Goal: Information Seeking & Learning: Learn about a topic

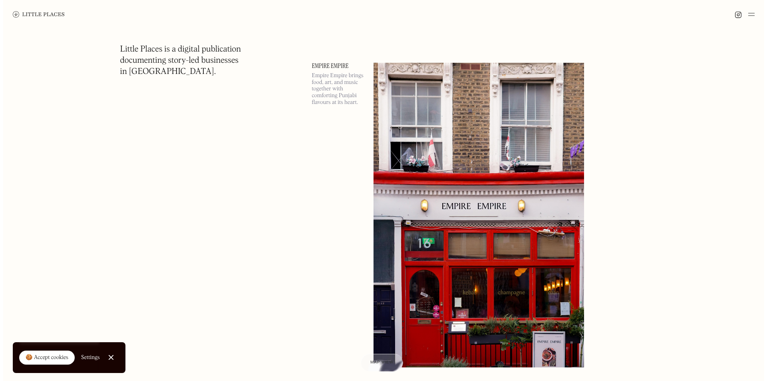
scroll to position [879, 0]
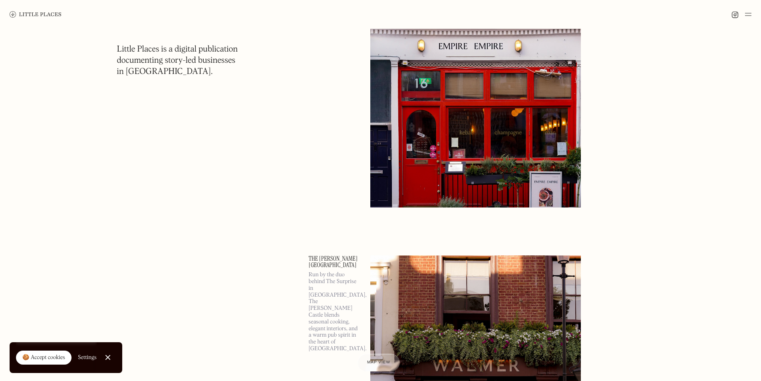
click at [472, 112] on img at bounding box center [475, 55] width 211 height 304
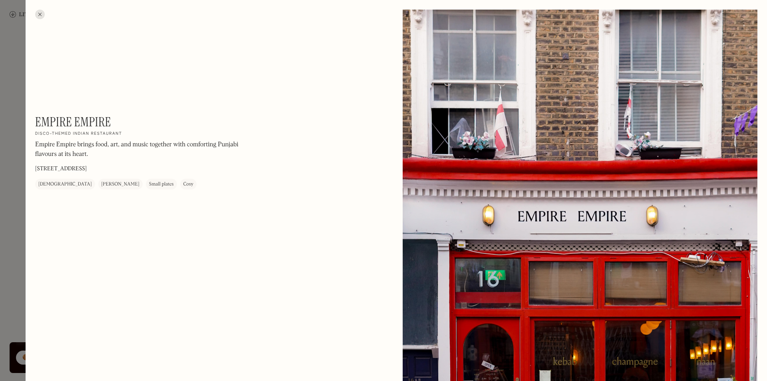
click at [38, 17] on div at bounding box center [40, 15] width 10 height 10
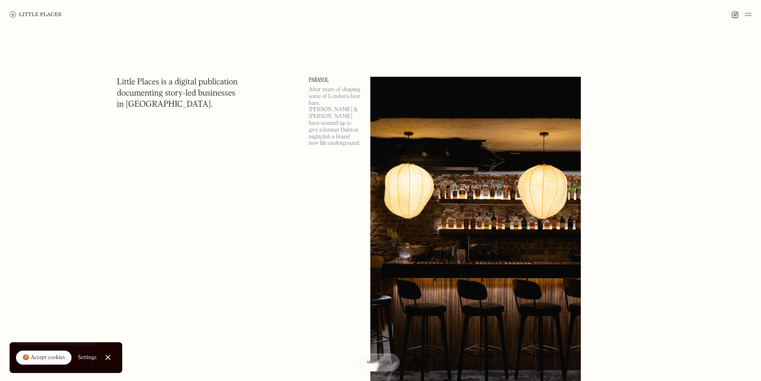
click at [445, 174] on img at bounding box center [475, 229] width 211 height 304
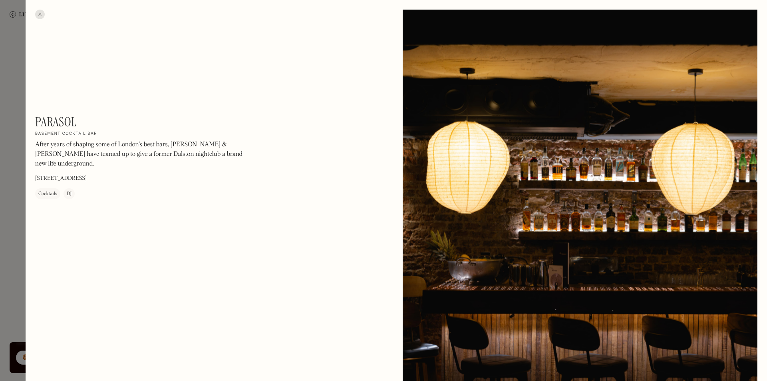
click at [40, 16] on div at bounding box center [40, 15] width 10 height 10
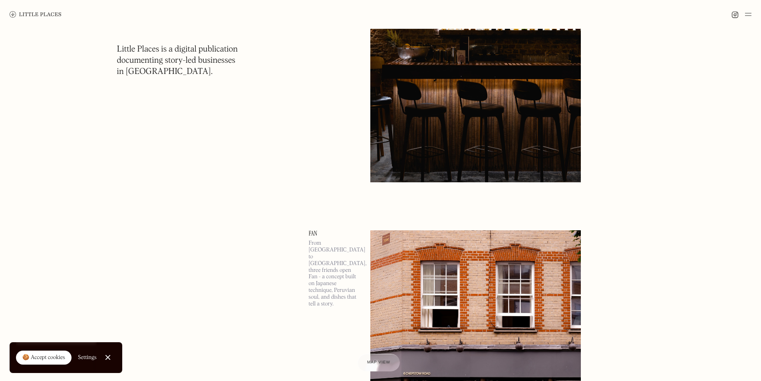
scroll to position [319, 0]
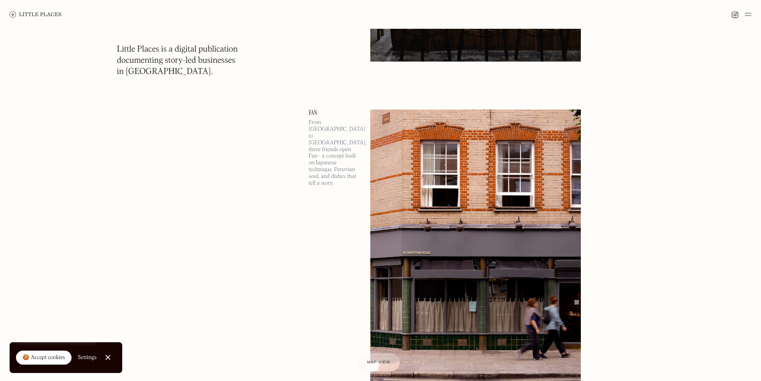
click at [430, 173] on img at bounding box center [475, 261] width 211 height 304
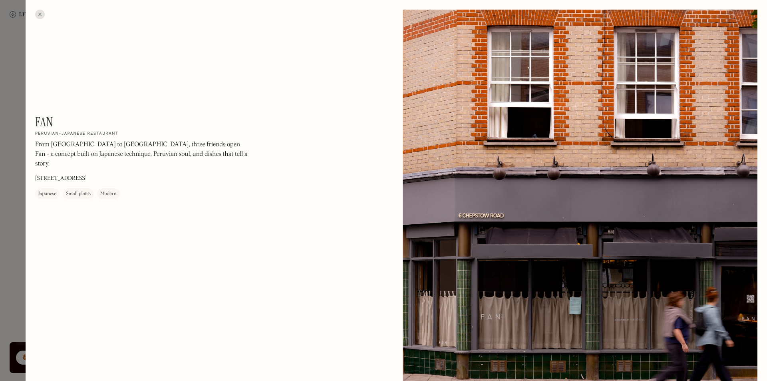
click at [40, 17] on div at bounding box center [40, 15] width 10 height 10
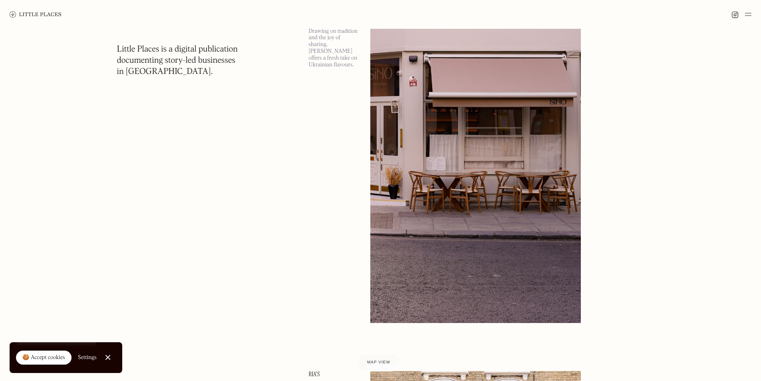
scroll to position [1358, 0]
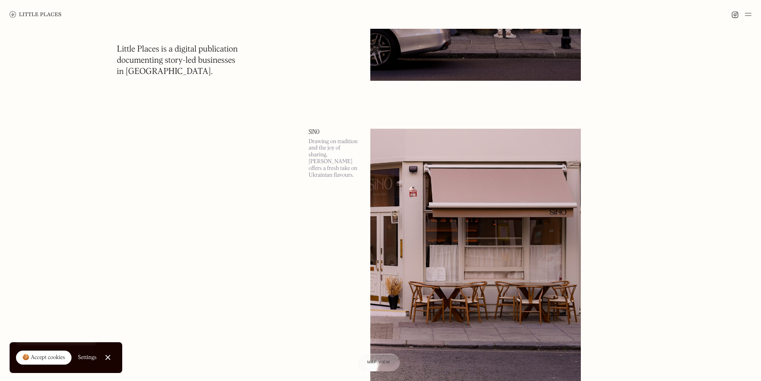
click at [446, 154] on img at bounding box center [475, 281] width 211 height 304
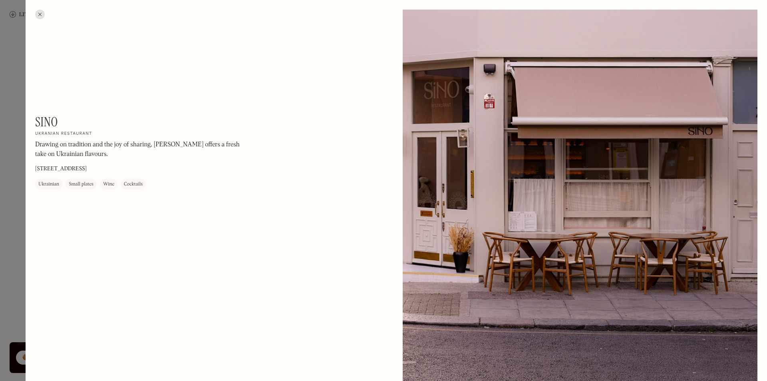
click at [39, 12] on div at bounding box center [40, 15] width 10 height 10
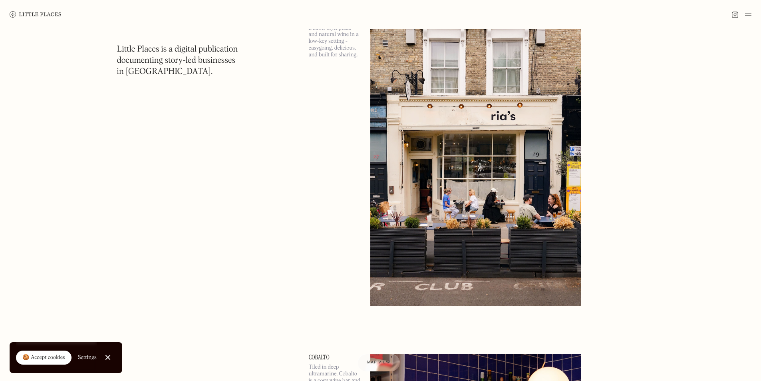
scroll to position [1797, 0]
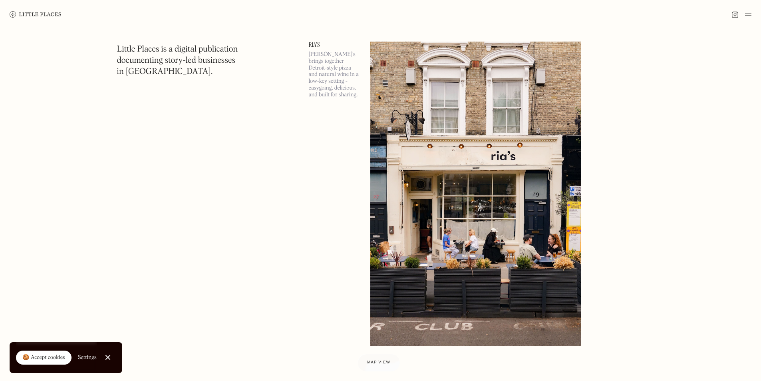
click at [481, 141] on img at bounding box center [475, 194] width 211 height 304
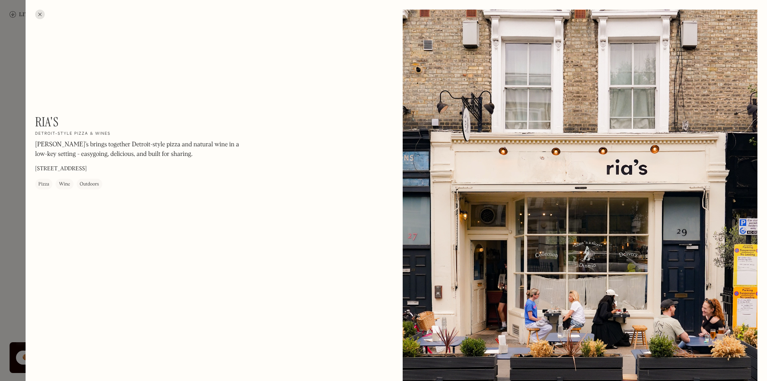
click at [40, 17] on div at bounding box center [40, 15] width 10 height 10
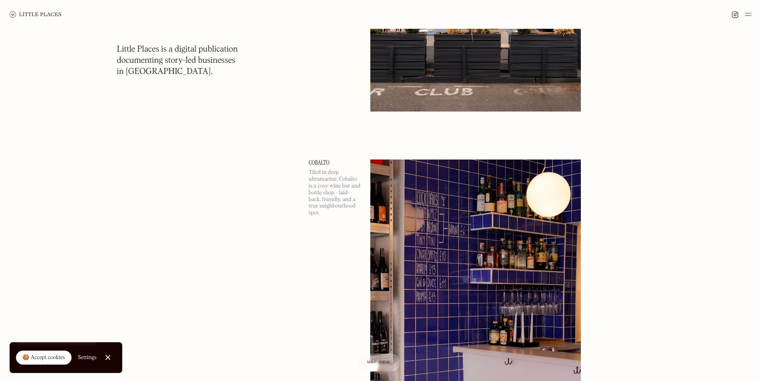
scroll to position [2156, 0]
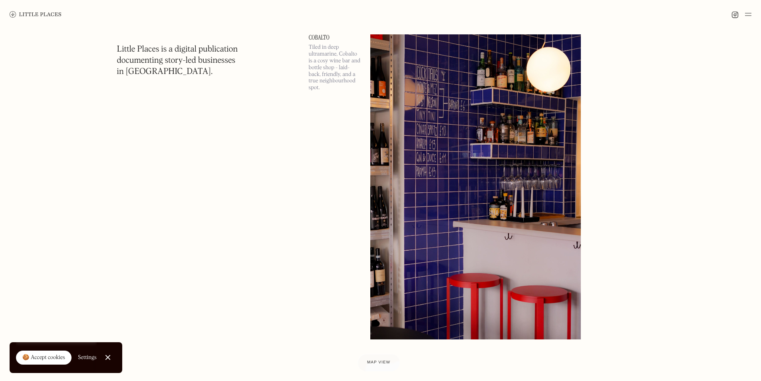
click at [478, 150] on img at bounding box center [475, 186] width 211 height 304
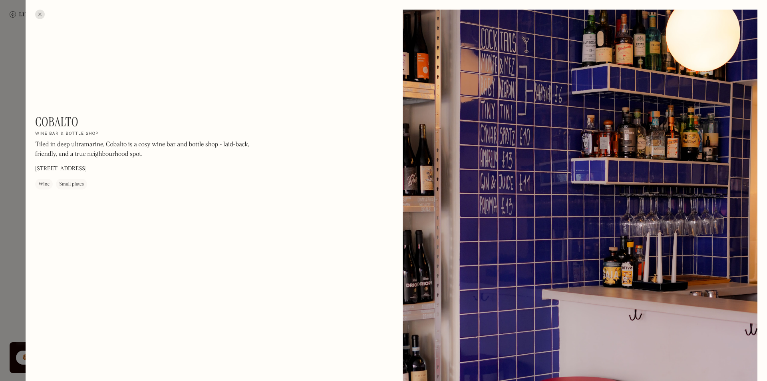
click at [37, 12] on div at bounding box center [40, 15] width 10 height 10
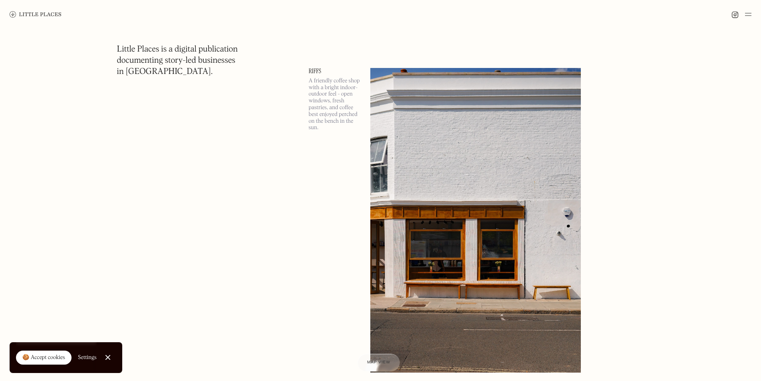
scroll to position [2476, 0]
click at [422, 145] on img at bounding box center [475, 219] width 211 height 304
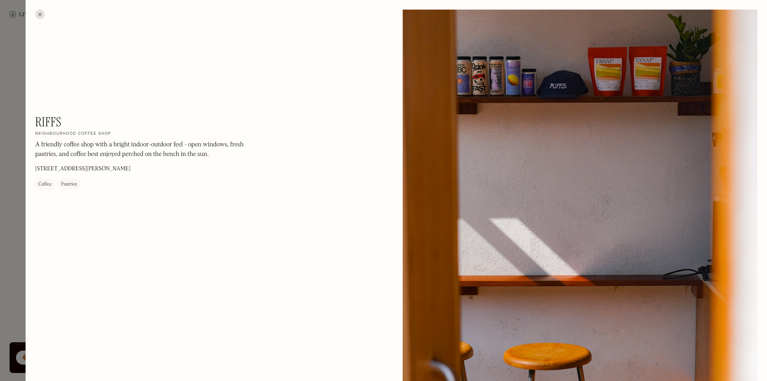
click at [38, 12] on div at bounding box center [40, 15] width 10 height 10
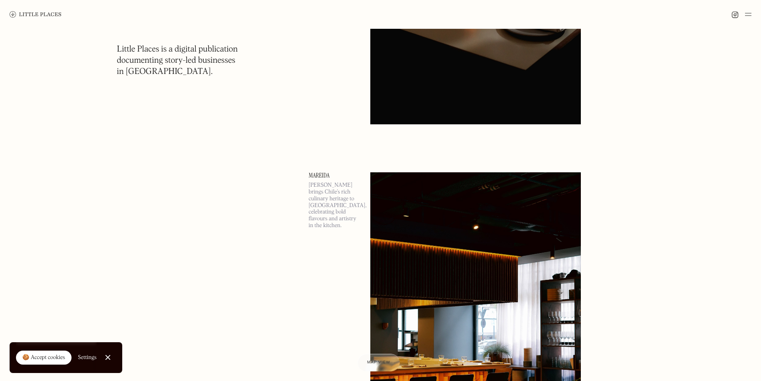
scroll to position [3794, 0]
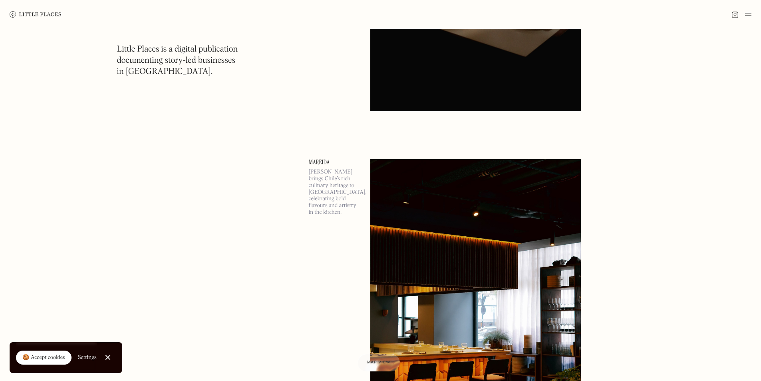
click at [443, 176] on img at bounding box center [475, 311] width 211 height 304
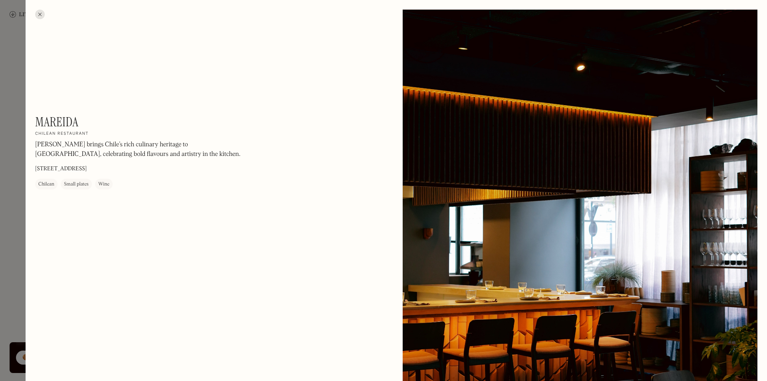
click at [39, 15] on div at bounding box center [40, 15] width 10 height 10
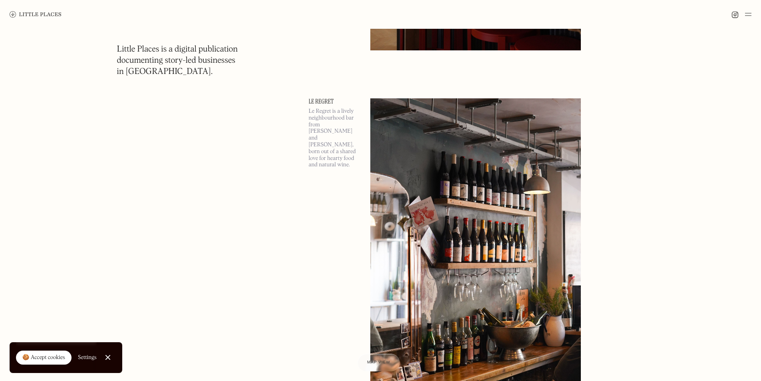
scroll to position [4552, 0]
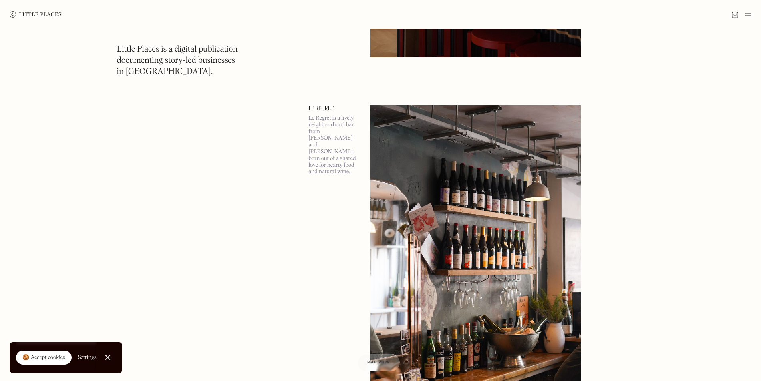
click at [28, 11] on img at bounding box center [36, 14] width 52 height 6
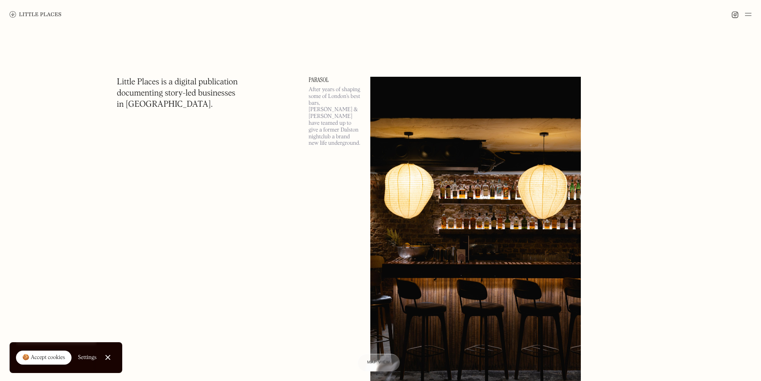
click at [50, 12] on img at bounding box center [36, 14] width 52 height 6
click at [749, 13] on img at bounding box center [748, 15] width 6 height 10
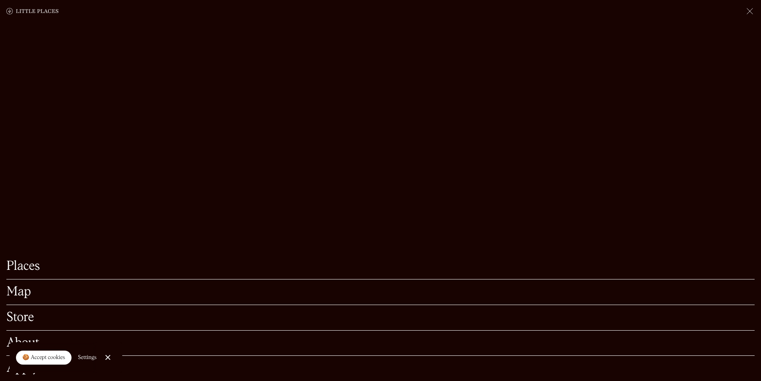
click at [36, 260] on link "Places" at bounding box center [380, 266] width 748 height 12
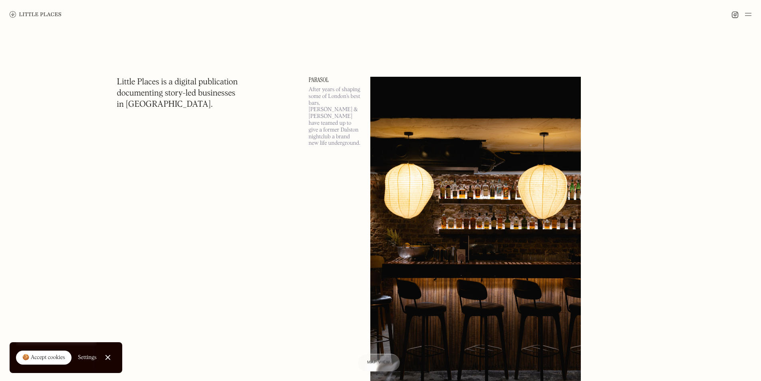
click at [748, 18] on img at bounding box center [748, 15] width 6 height 10
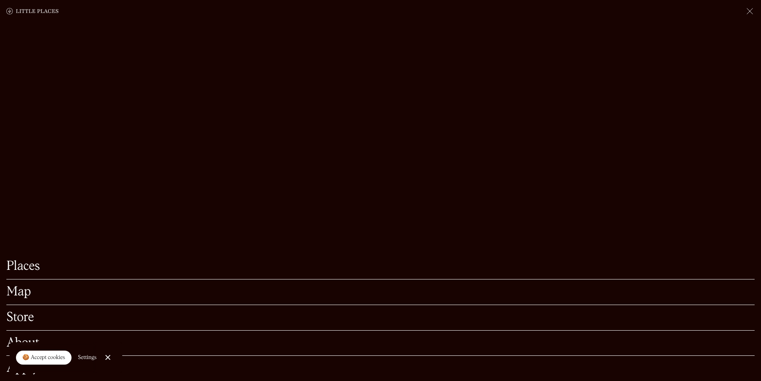
click at [58, 286] on link "Map" at bounding box center [380, 292] width 748 height 12
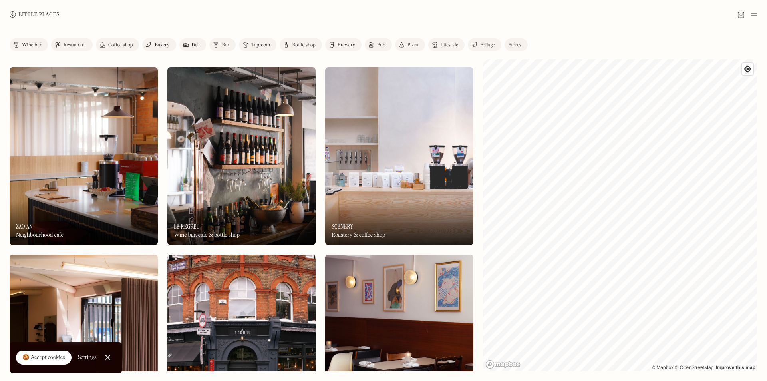
scroll to position [879, 0]
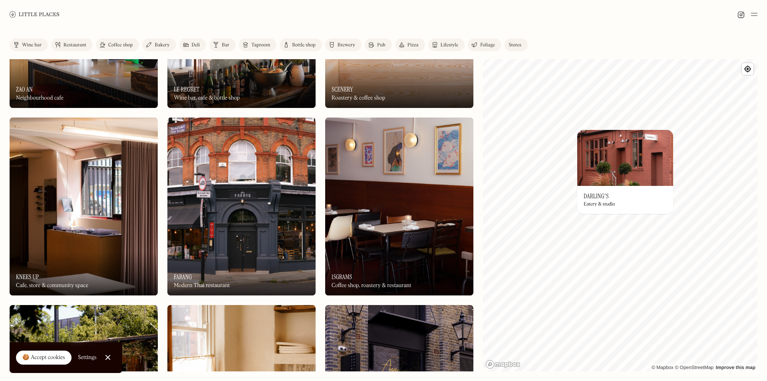
click at [623, 156] on img at bounding box center [625, 158] width 96 height 56
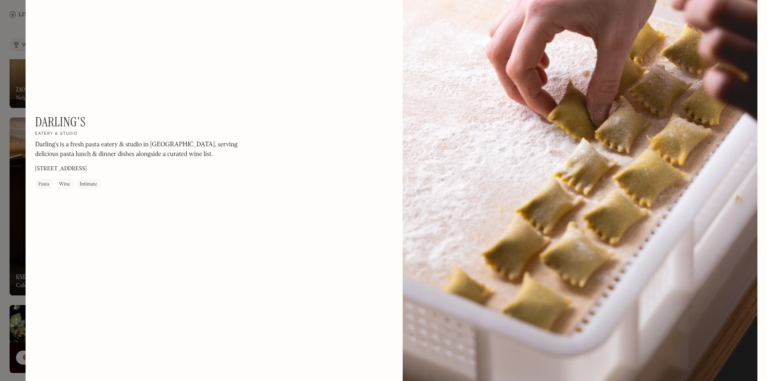
scroll to position [719, 0]
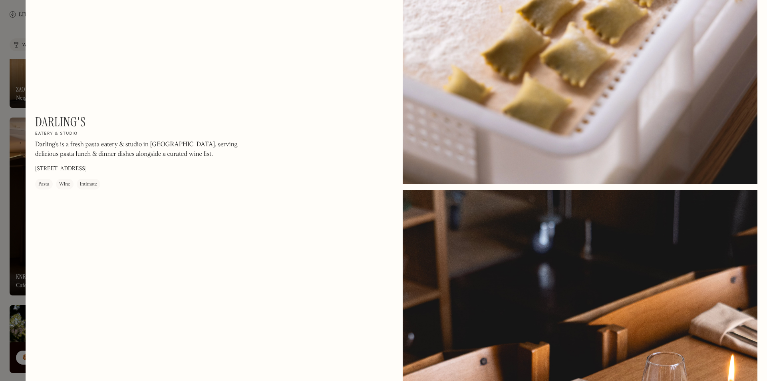
click at [61, 123] on h1 "Darling's" at bounding box center [60, 121] width 50 height 15
click at [18, 42] on div at bounding box center [383, 190] width 767 height 381
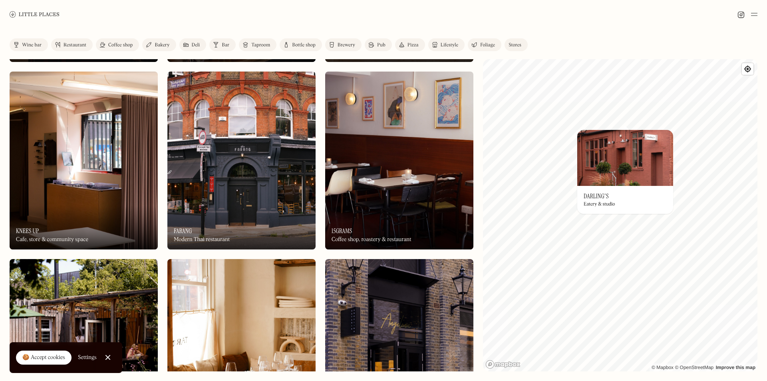
scroll to position [998, 0]
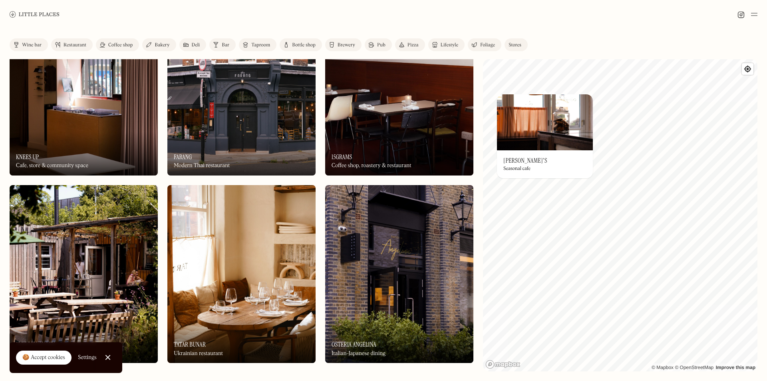
click at [115, 45] on div "Coffee shop" at bounding box center [120, 45] width 24 height 5
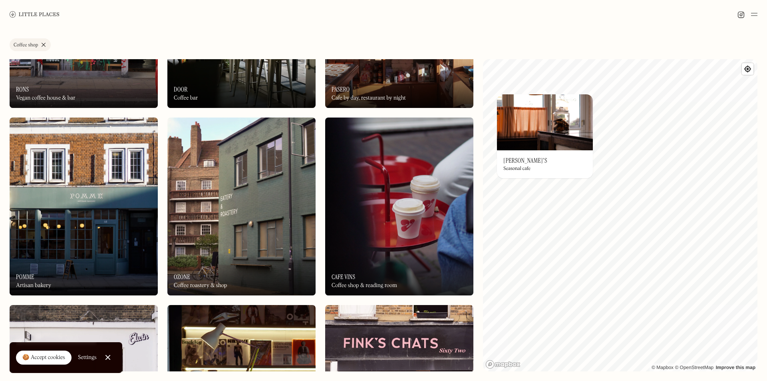
scroll to position [1038, 0]
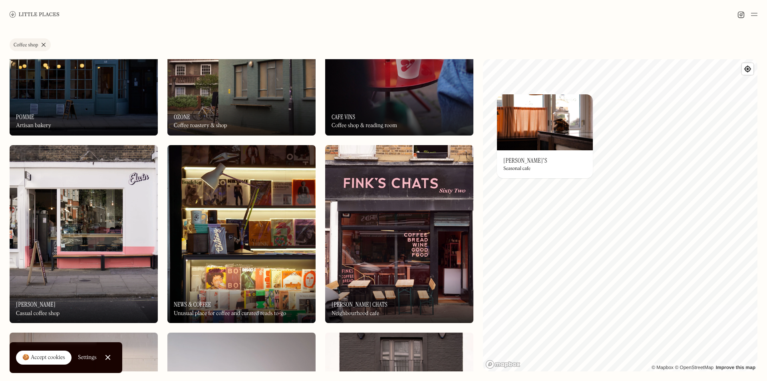
click at [69, 226] on img at bounding box center [84, 234] width 148 height 178
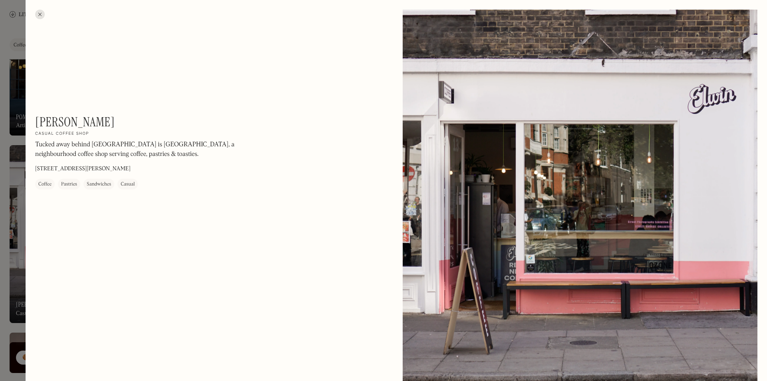
click at [42, 10] on div at bounding box center [40, 15] width 10 height 10
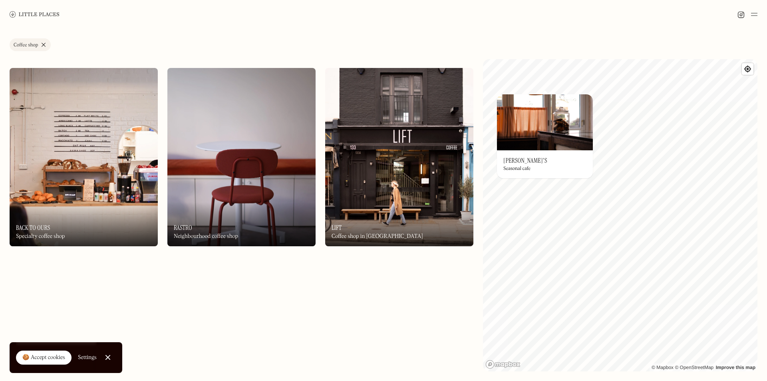
scroll to position [1318, 0]
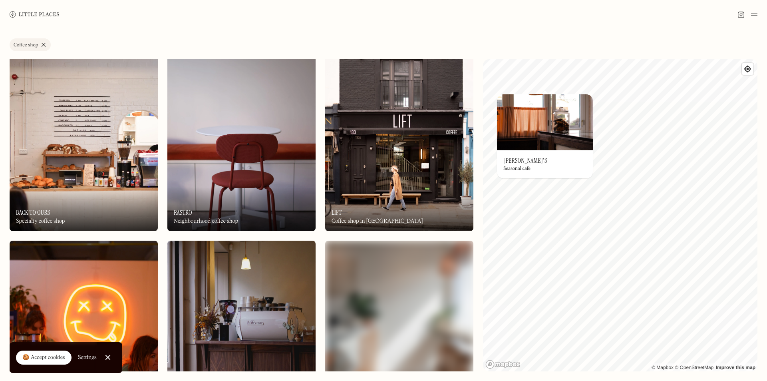
click at [123, 141] on img at bounding box center [84, 142] width 148 height 178
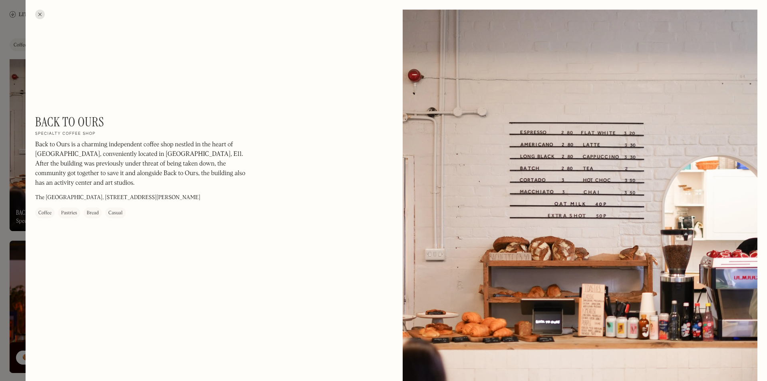
click at [38, 16] on div at bounding box center [40, 15] width 10 height 10
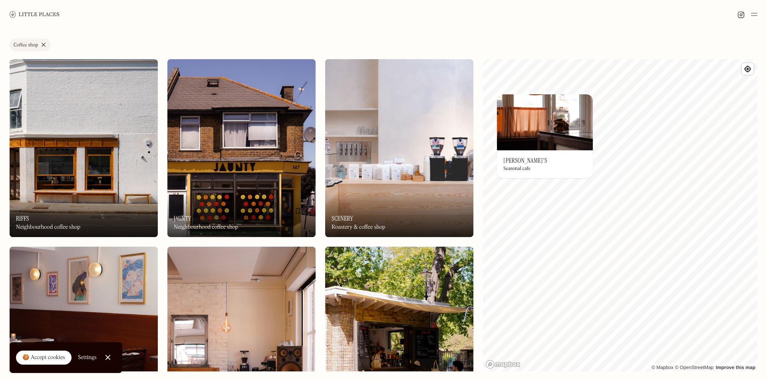
click at [42, 44] on link "Coffee shop" at bounding box center [30, 44] width 41 height 13
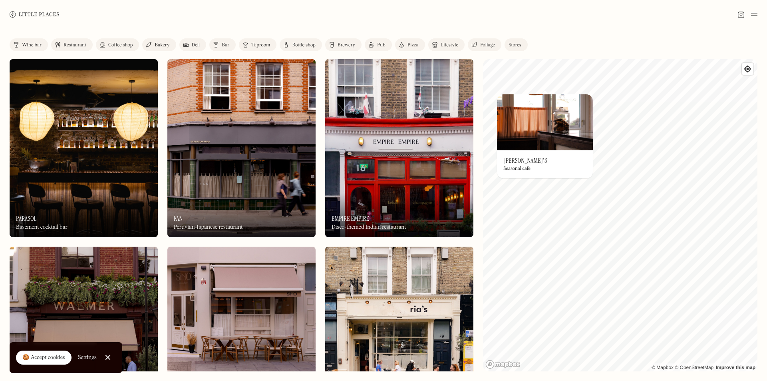
click at [165, 47] on div "Bakery" at bounding box center [162, 45] width 15 height 5
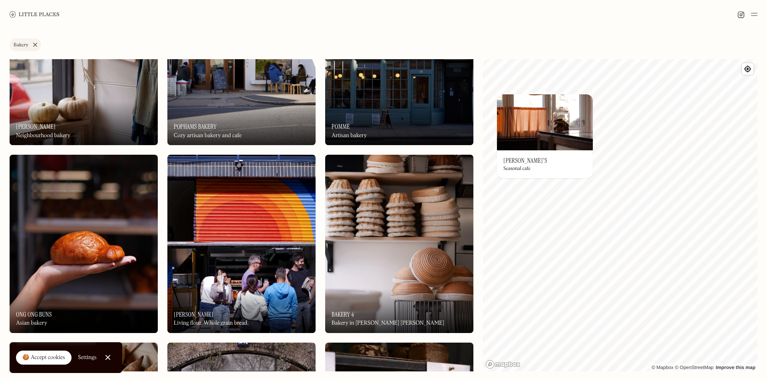
scroll to position [280, 0]
click at [31, 90] on img at bounding box center [84, 56] width 148 height 178
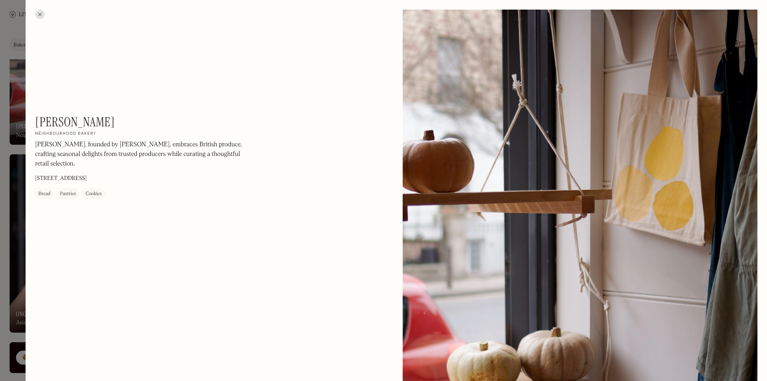
click at [38, 19] on div at bounding box center [40, 15] width 10 height 10
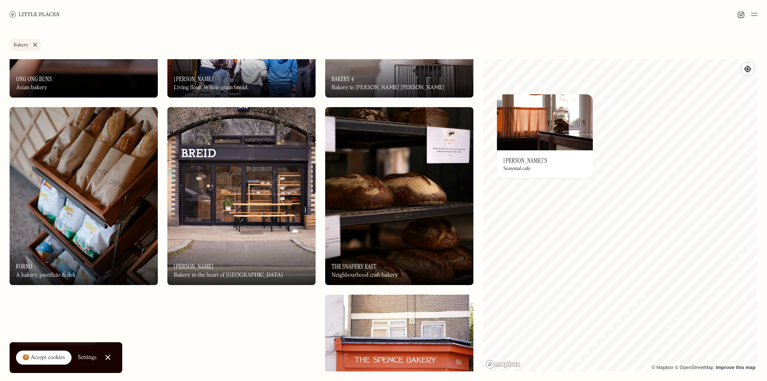
scroll to position [519, 0]
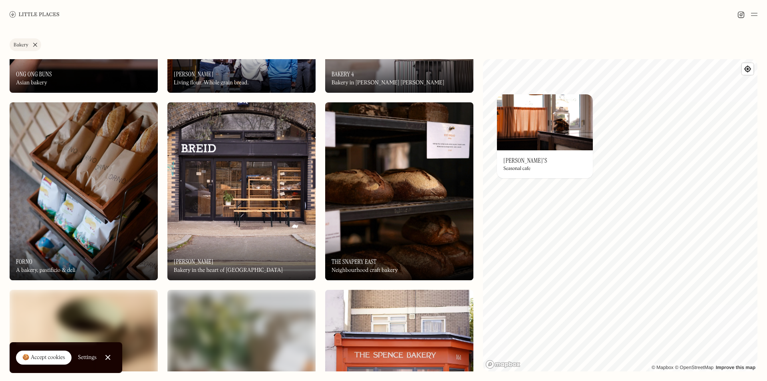
click at [226, 236] on div "On Our Radar Breid Bakery Bakery in the heart of East London" at bounding box center [241, 258] width 148 height 44
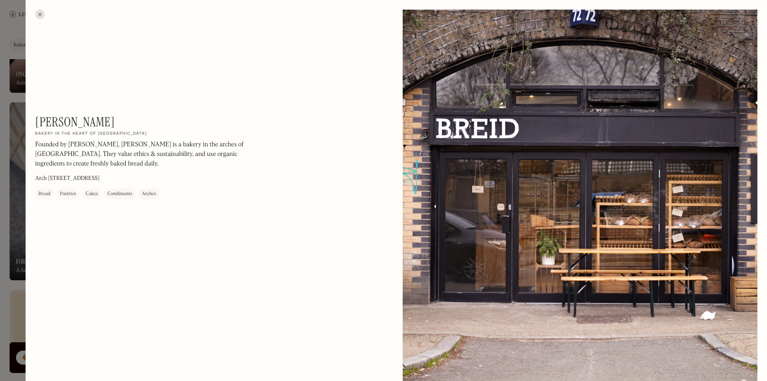
click at [41, 18] on div at bounding box center [40, 15] width 10 height 10
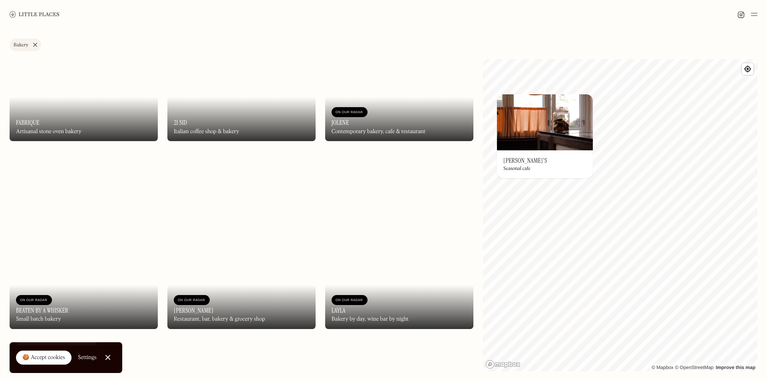
scroll to position [1318, 0]
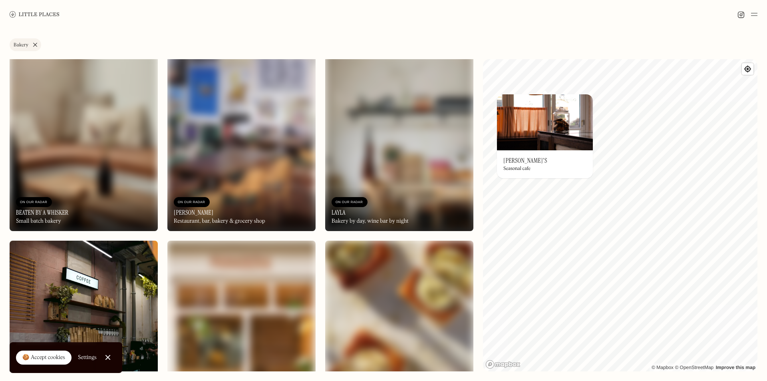
click at [389, 159] on img at bounding box center [399, 142] width 148 height 178
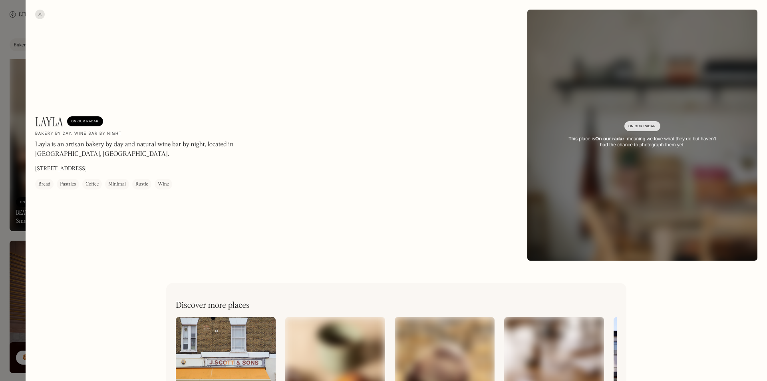
click at [36, 16] on div at bounding box center [40, 15] width 10 height 10
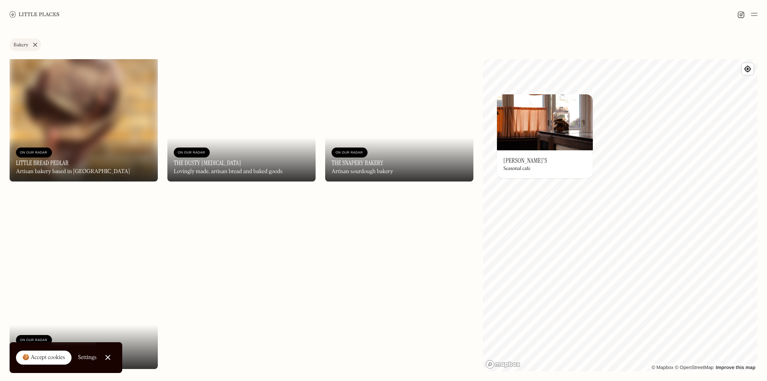
scroll to position [2120, 0]
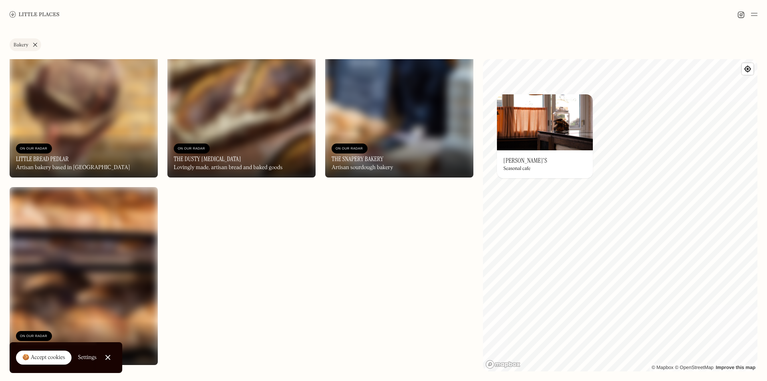
click at [99, 270] on img at bounding box center [84, 276] width 148 height 178
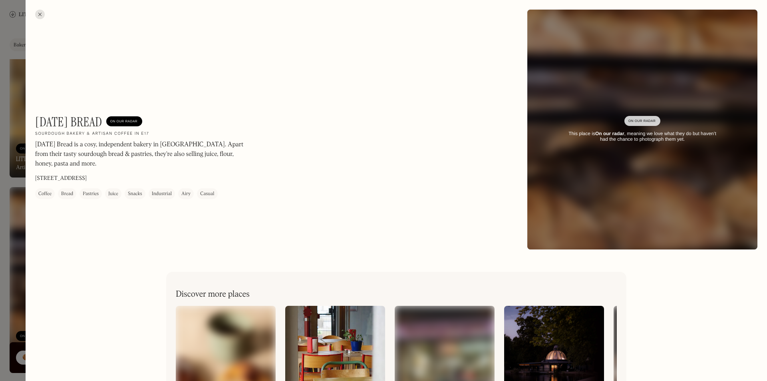
click at [39, 14] on div at bounding box center [40, 15] width 10 height 10
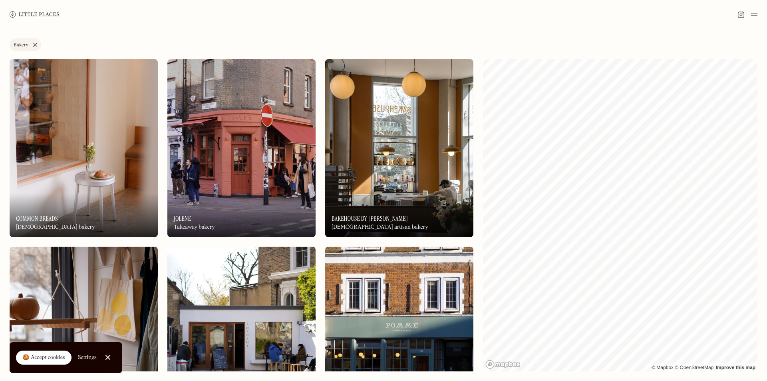
click at [35, 48] on link "Bakery" at bounding box center [26, 44] width 32 height 13
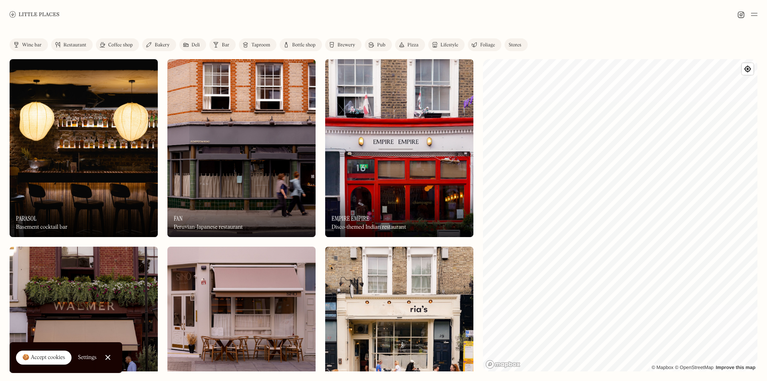
click at [144, 55] on div "Label Wine bar Restaurant Coffee shop Bakery Deli Bar Taproom Bottle shop Brewe…" at bounding box center [383, 205] width 767 height 352
click at [414, 45] on div "Pizza" at bounding box center [412, 45] width 11 height 5
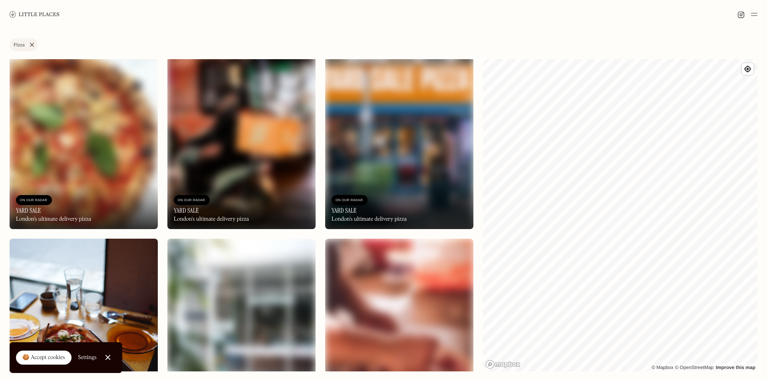
scroll to position [434, 0]
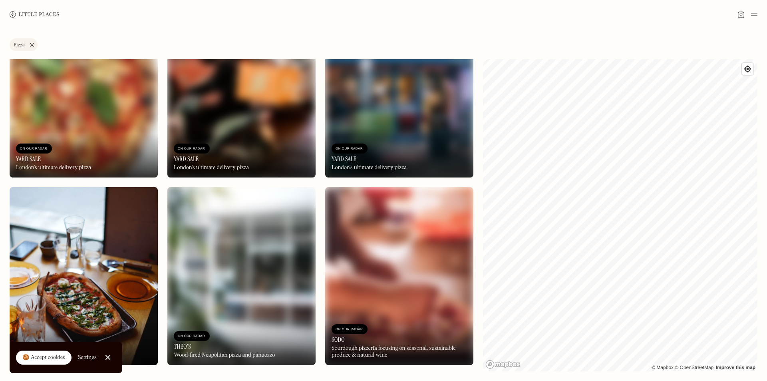
click at [111, 357] on link "Close Cookie Popup" at bounding box center [108, 357] width 16 height 16
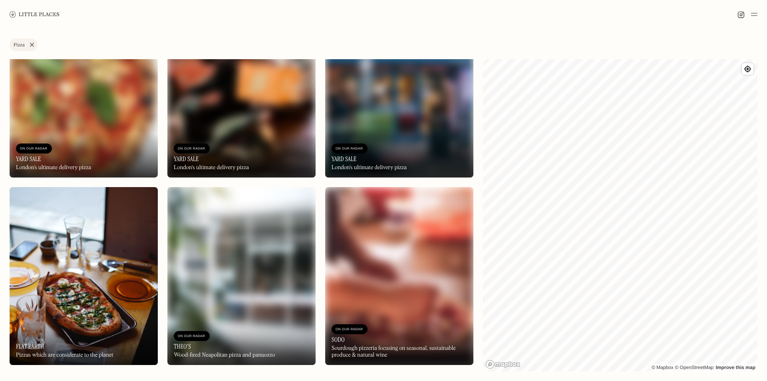
click at [238, 282] on img at bounding box center [241, 276] width 148 height 178
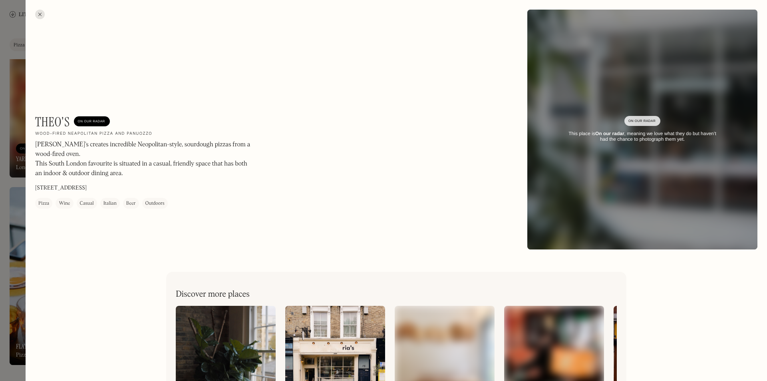
click at [38, 12] on div at bounding box center [40, 15] width 10 height 10
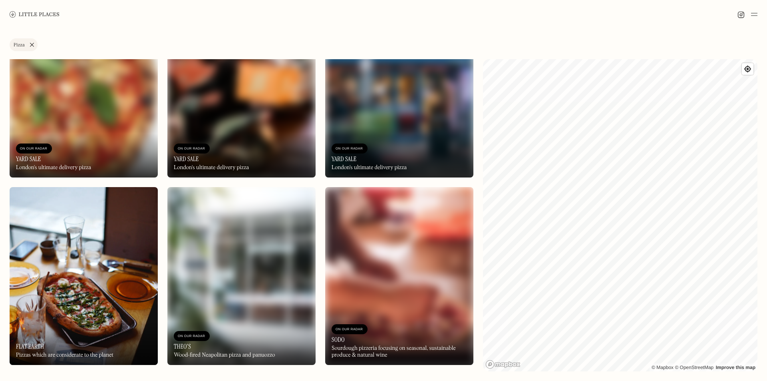
click at [374, 272] on img at bounding box center [399, 276] width 148 height 178
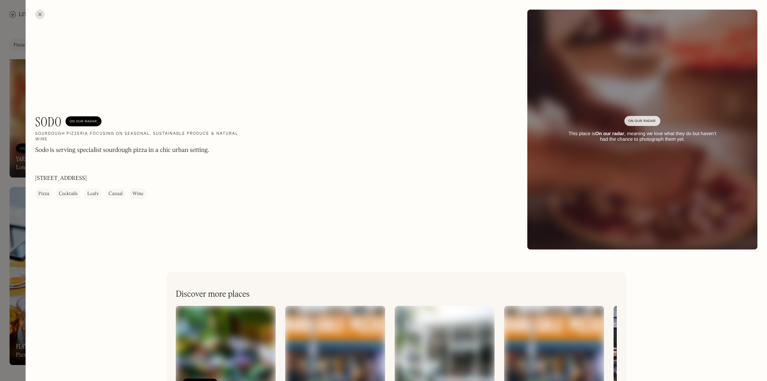
click at [623, 105] on div "On Our Radar This place is On our radar , meaning we love what they do but have…" at bounding box center [642, 130] width 230 height 50
click at [42, 120] on h1 "Sodo" at bounding box center [48, 121] width 26 height 15
click at [46, 192] on div "Pizza" at bounding box center [43, 194] width 11 height 8
